Goal: Task Accomplishment & Management: Manage account settings

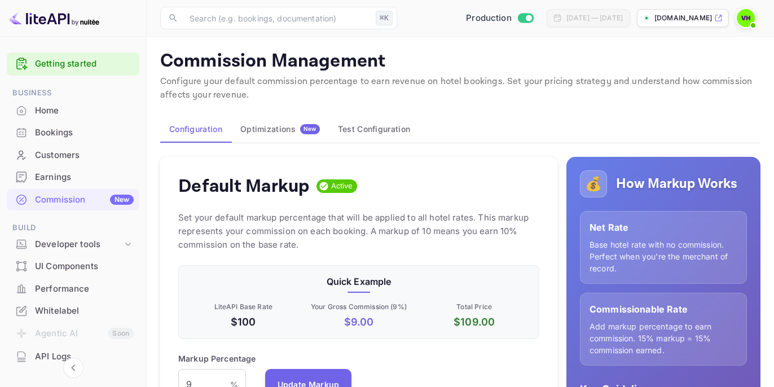
click at [58, 116] on div "Home" at bounding box center [84, 110] width 99 height 13
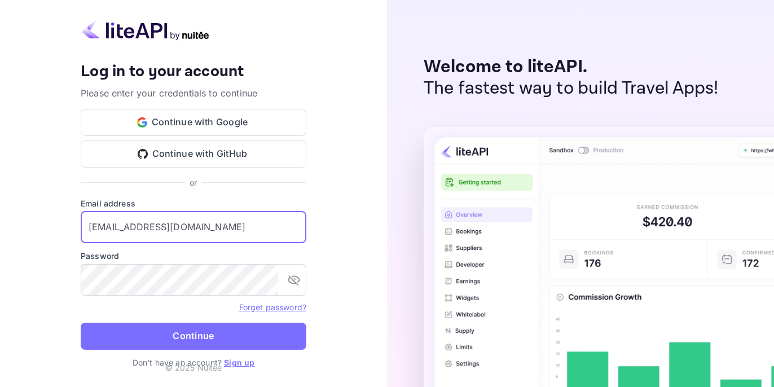
drag, startPoint x: 102, startPoint y: 227, endPoint x: 52, endPoint y: 225, distance: 50.2
click at [52, 225] on div "Your account has been created successfully, a confirmation link has been sent t…" at bounding box center [193, 193] width 387 height 387
click at [293, 279] on icon "toggle password visibility" at bounding box center [294, 280] width 14 height 14
type input "[EMAIL_ADDRESS][DOMAIN_NAME]"
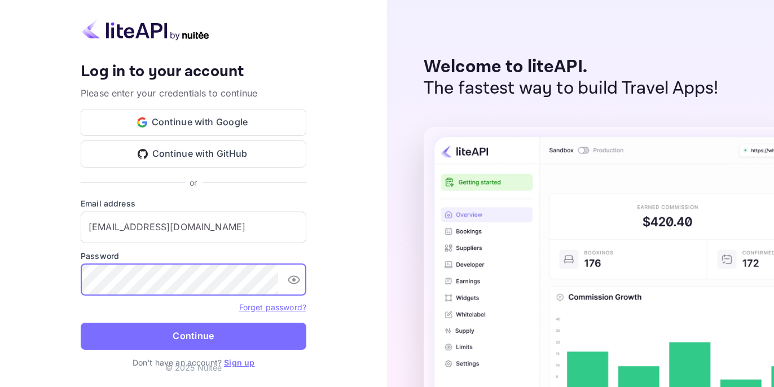
click at [10, 279] on div "Your account has been created successfully, a confirmation link has been sent t…" at bounding box center [193, 193] width 387 height 387
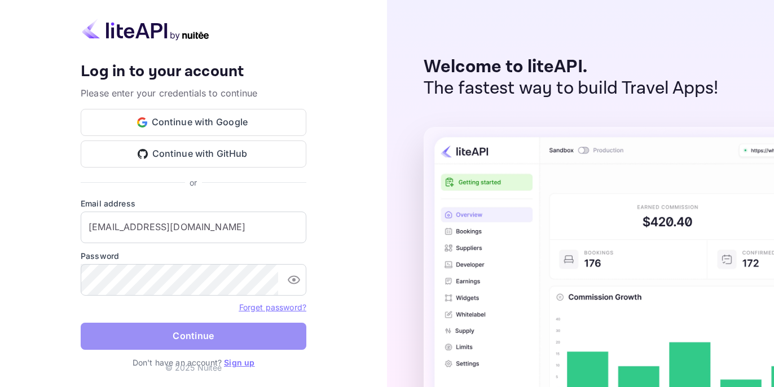
click at [189, 337] on button "Continue" at bounding box center [194, 335] width 226 height 27
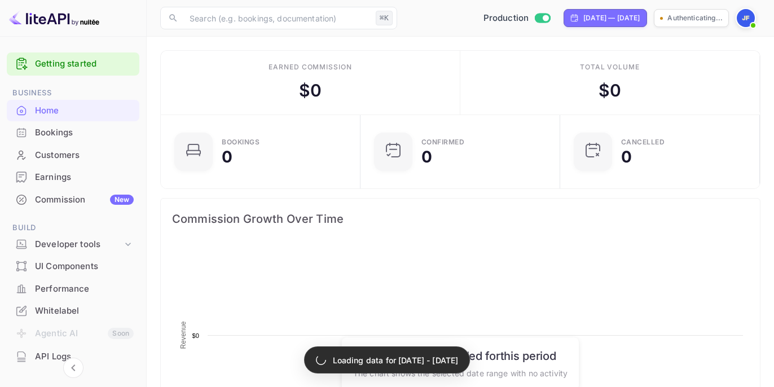
scroll to position [1, 1]
